Goal: Transaction & Acquisition: Purchase product/service

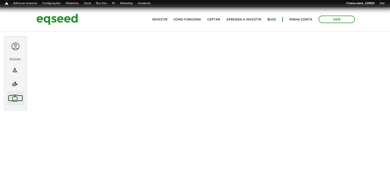
click at [18, 101] on link "work Meu portfólio" at bounding box center [15, 98] width 15 height 6
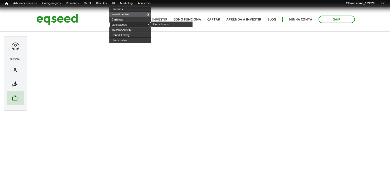
click at [129, 24] on link "Liquidações" at bounding box center [130, 24] width 42 height 5
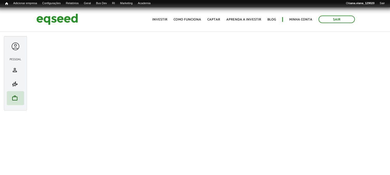
scroll to position [55, 0]
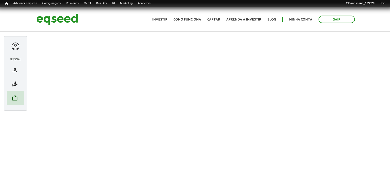
scroll to position [0, 0]
click at [18, 97] on link "work Meu portfólio" at bounding box center [15, 98] width 15 height 6
